Goal: Ask a question

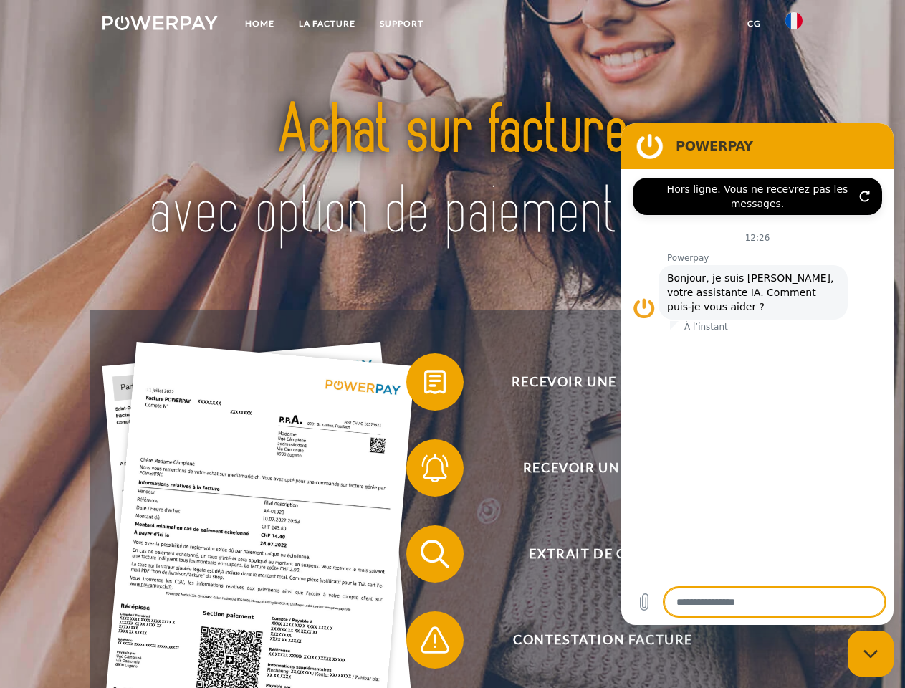
click at [160, 25] on img at bounding box center [159, 23] width 115 height 14
click at [794, 25] on img at bounding box center [793, 20] width 17 height 17
click at [753, 24] on link "CG" at bounding box center [754, 24] width 38 height 26
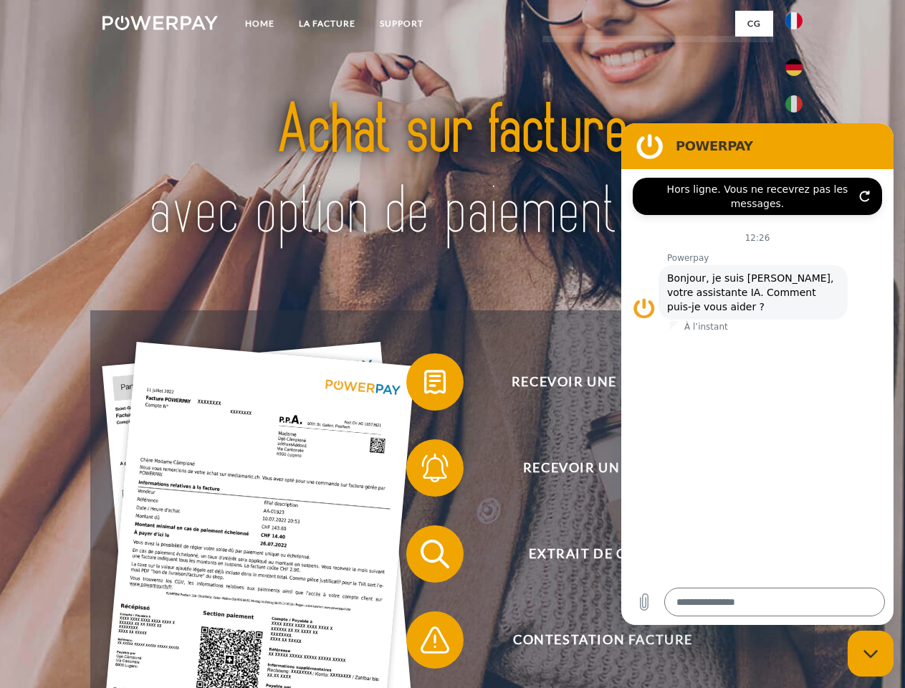
click at [424, 385] on span at bounding box center [413, 382] width 72 height 72
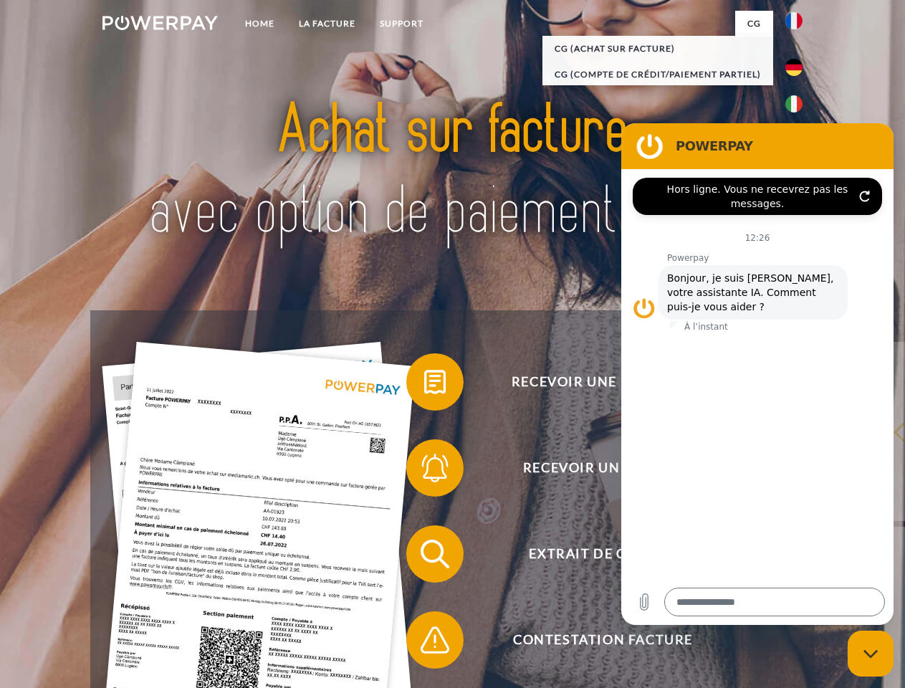
click at [424, 471] on div "Recevoir une facture ? Recevoir un rappel? Extrait de compte retour" at bounding box center [451, 596] width 723 height 573
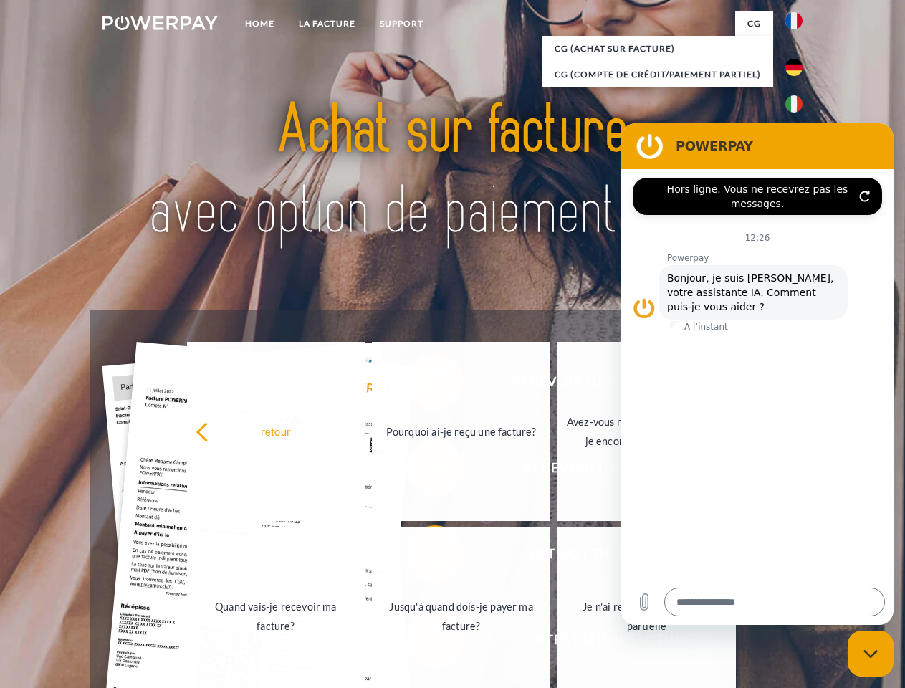
click at [424, 557] on link "Jusqu'à quand dois-je payer ma facture?" at bounding box center [461, 615] width 178 height 179
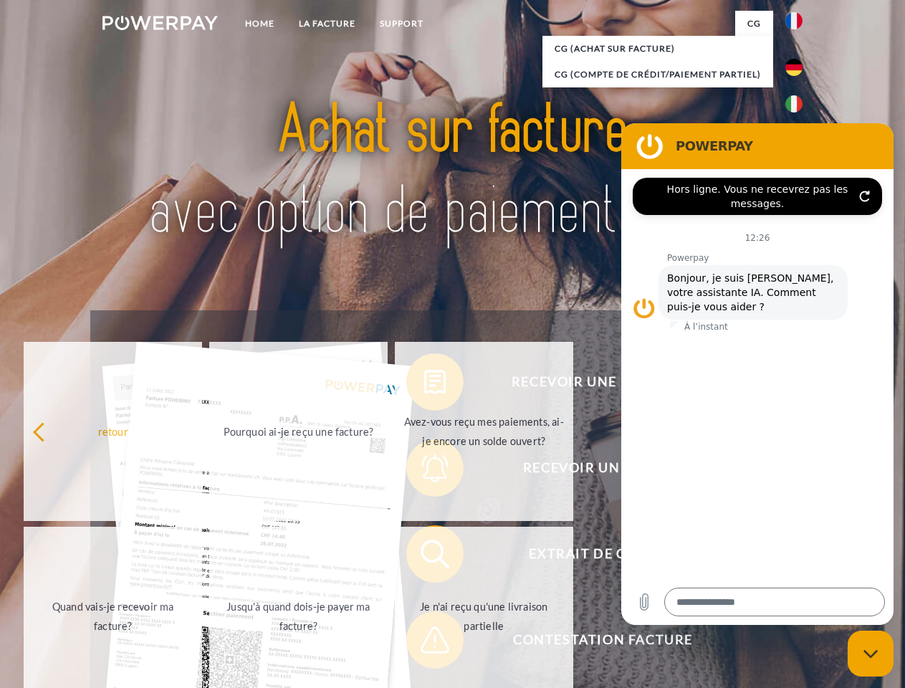
click at [424, 642] on span at bounding box center [413, 640] width 72 height 72
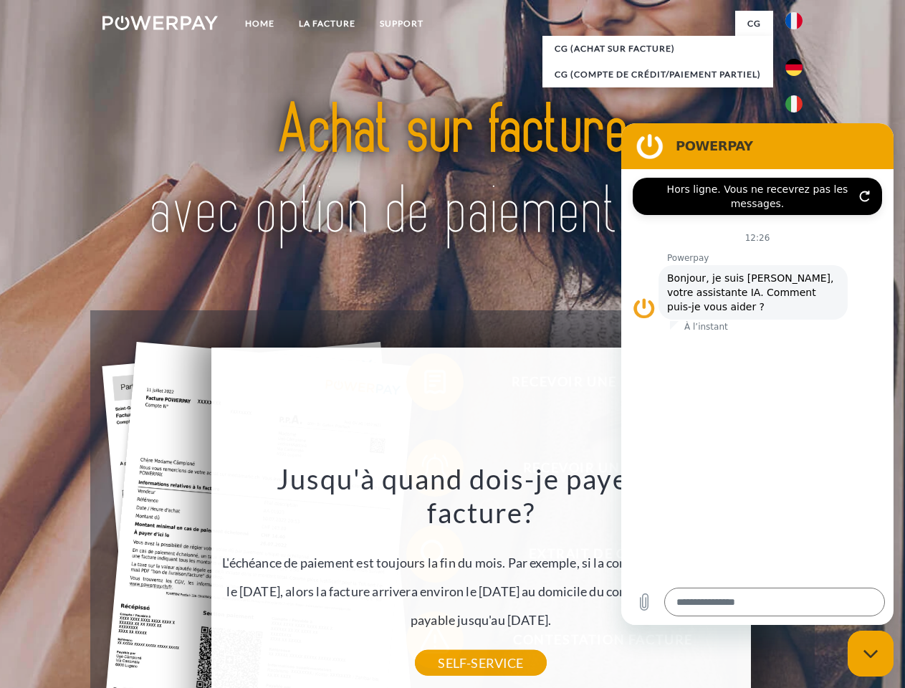
click at [870, 653] on icon "Fermer la fenêtre de messagerie" at bounding box center [870, 653] width 15 height 9
type textarea "*"
